Goal: Task Accomplishment & Management: Use online tool/utility

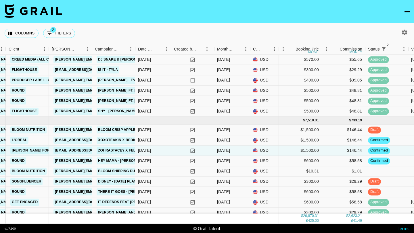
scroll to position [383, 185]
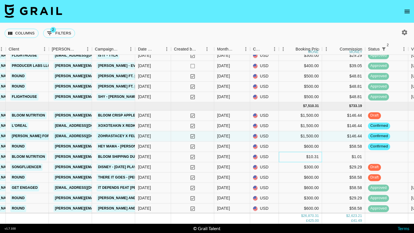
click at [286, 155] on div "$10.31" at bounding box center [300, 157] width 43 height 10
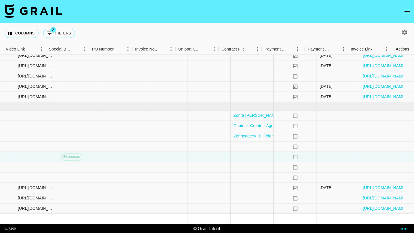
scroll to position [383, 590]
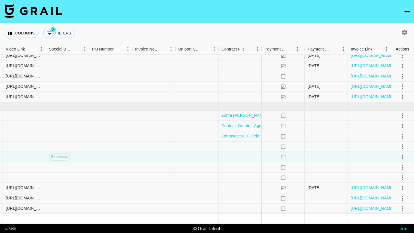
click at [401, 158] on icon "select merge strategy" at bounding box center [402, 157] width 7 height 7
click at [395, 169] on li "Confirm" at bounding box center [394, 169] width 37 height 10
click at [355, 146] on div at bounding box center [368, 147] width 43 height 10
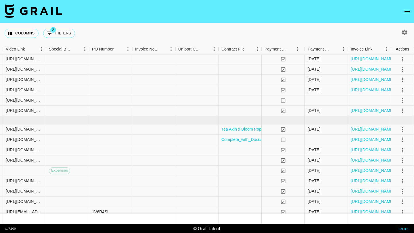
scroll to position [216, 590]
click at [360, 141] on link "[URL][DOMAIN_NAME]" at bounding box center [371, 140] width 43 height 6
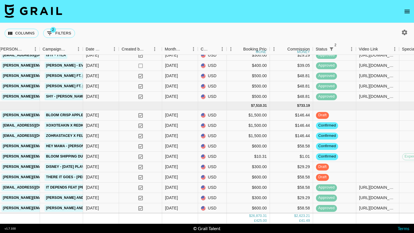
scroll to position [383, 237]
click at [243, 167] on div "$300.00" at bounding box center [248, 167] width 43 height 10
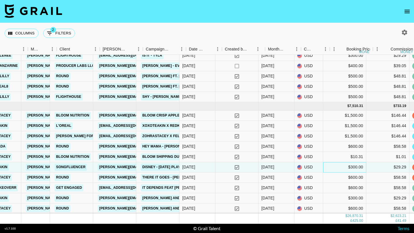
scroll to position [383, 179]
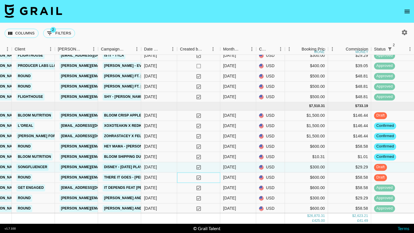
click at [212, 176] on div "yes" at bounding box center [198, 178] width 43 height 10
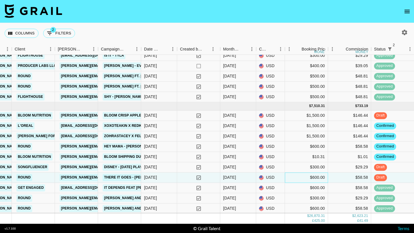
click at [287, 177] on div "$600.00" at bounding box center [306, 178] width 43 height 10
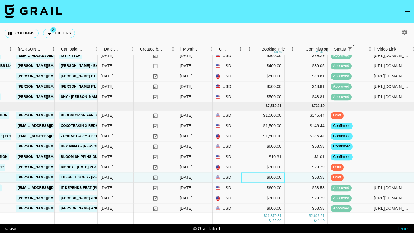
scroll to position [383, 258]
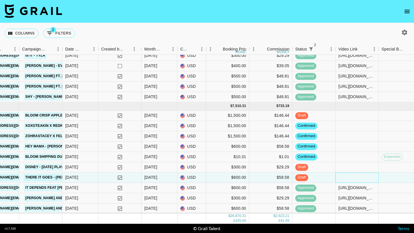
click at [348, 176] on div at bounding box center [356, 178] width 43 height 10
type input "[URL][DOMAIN_NAME]"
click at [383, 175] on div at bounding box center [399, 178] width 43 height 10
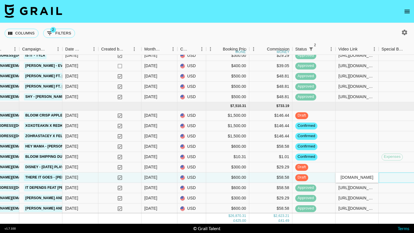
scroll to position [0, 0]
click at [221, 178] on div "$600.00" at bounding box center [227, 178] width 43 height 10
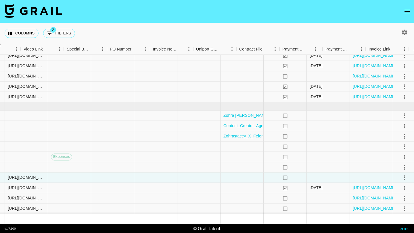
scroll to position [383, 590]
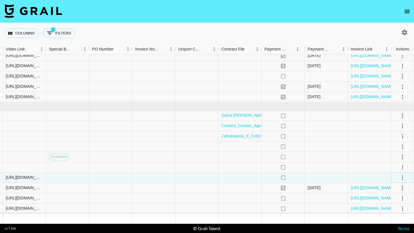
click at [403, 176] on icon "select merge strategy" at bounding box center [402, 177] width 7 height 7
click at [394, 168] on div "Approve" at bounding box center [390, 165] width 18 height 7
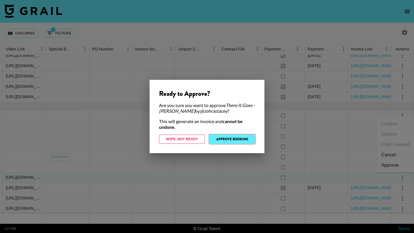
click at [234, 138] on button "Approve Booking" at bounding box center [232, 139] width 46 height 9
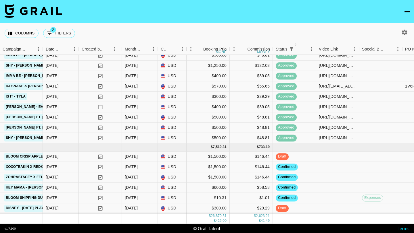
scroll to position [383, 277]
